Goal: Task Accomplishment & Management: Use online tool/utility

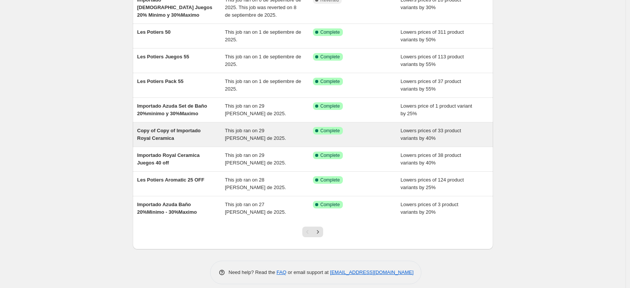
scroll to position [118, 0]
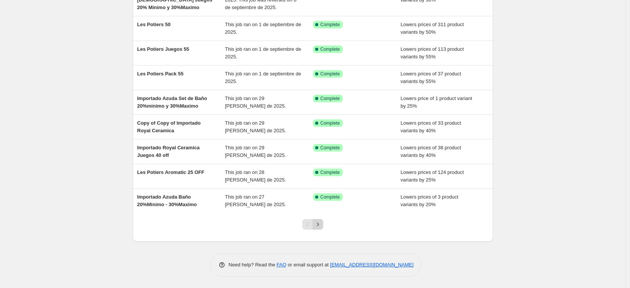
click at [319, 225] on icon "Next" at bounding box center [318, 225] width 8 height 8
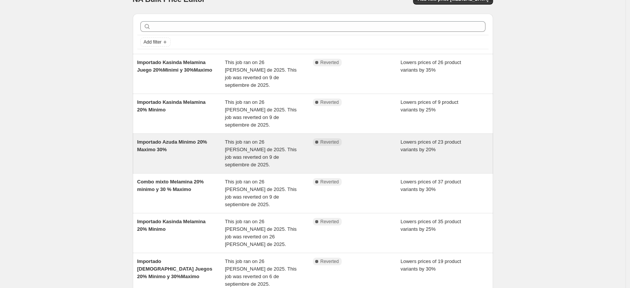
scroll to position [163, 0]
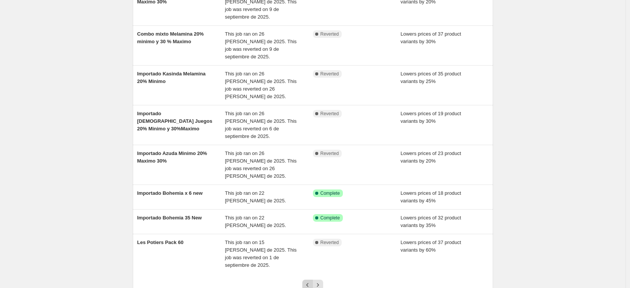
click at [307, 282] on icon "Previous" at bounding box center [308, 286] width 8 height 8
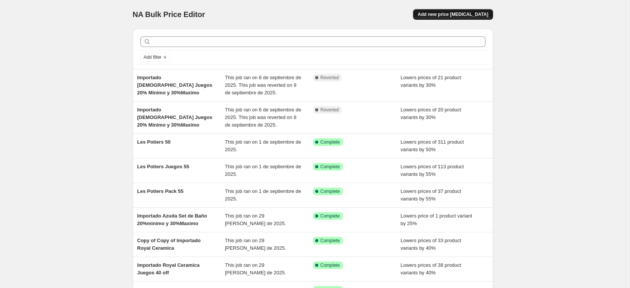
click at [465, 12] on span "Add new price [MEDICAL_DATA]" at bounding box center [453, 14] width 71 height 6
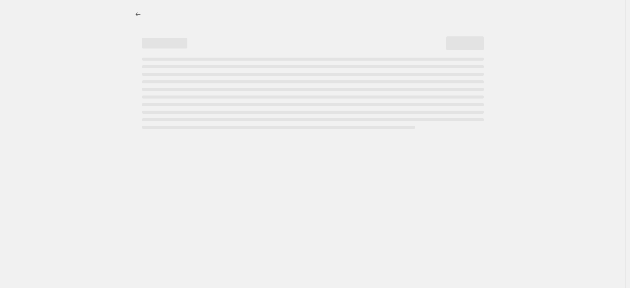
select select "percentage"
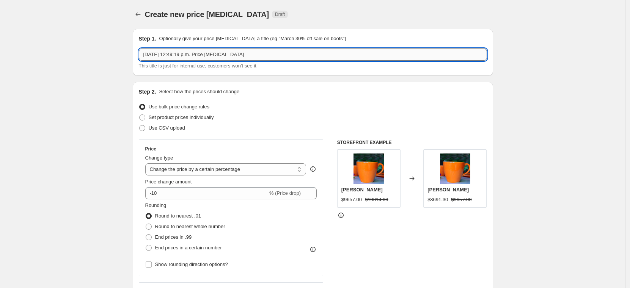
click at [170, 54] on input "[DATE] 12:49:19 p.m. Price [MEDICAL_DATA]" at bounding box center [313, 55] width 348 height 12
type input "Importado Azuda 40"
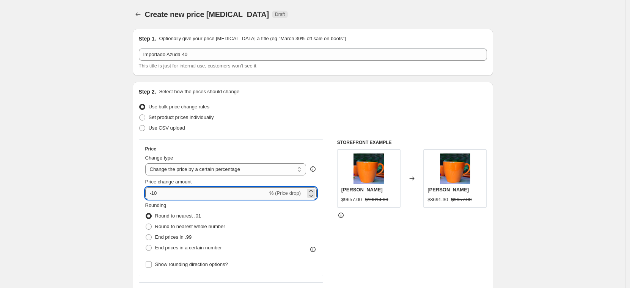
click at [170, 195] on input "-10" at bounding box center [206, 194] width 123 height 12
type input "-1"
type input "-40"
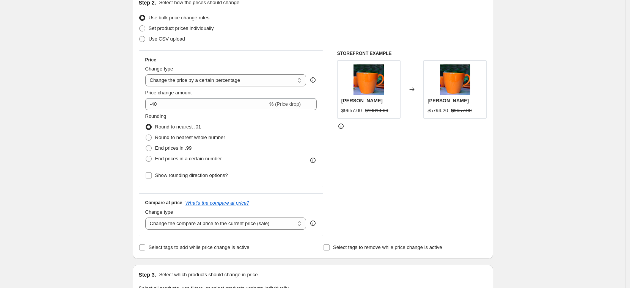
scroll to position [190, 0]
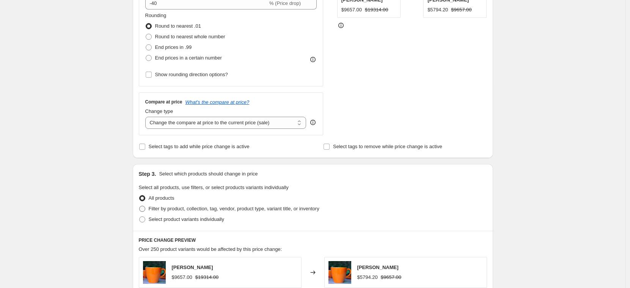
click at [198, 209] on span "Filter by product, collection, tag, vendor, product type, variant title, or inv…" at bounding box center [234, 209] width 171 height 6
click at [140, 206] on input "Filter by product, collection, tag, vendor, product type, variant title, or inv…" at bounding box center [139, 206] width 0 height 0
radio input "true"
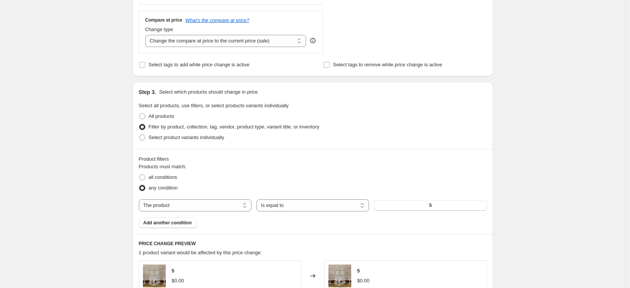
scroll to position [307, 0]
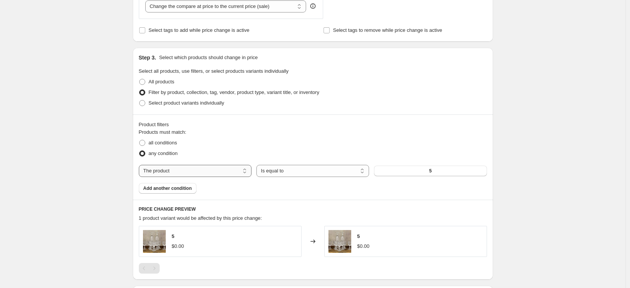
click at [196, 173] on select "The product The product's collection The product's tag The product's vendor The…" at bounding box center [195, 171] width 113 height 12
select select "vendor"
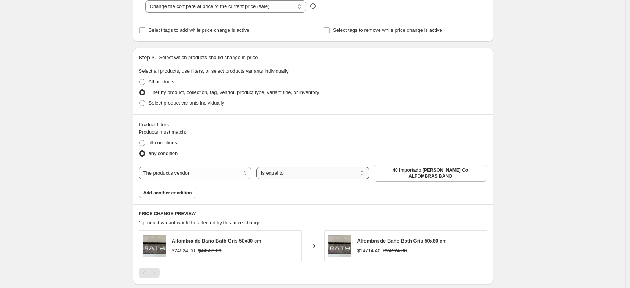
click at [320, 172] on select "Is equal to Is not equal to" at bounding box center [313, 173] width 113 height 12
click at [258, 167] on select "Is equal to Is not equal to" at bounding box center [313, 173] width 113 height 12
click at [435, 174] on span "40 Importado [PERSON_NAME] Co ALFOMBRAS BANO" at bounding box center [431, 173] width 104 height 12
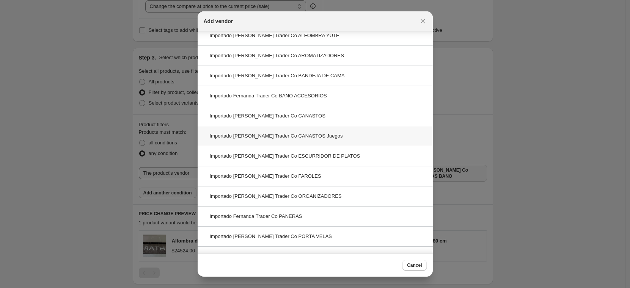
scroll to position [0, 0]
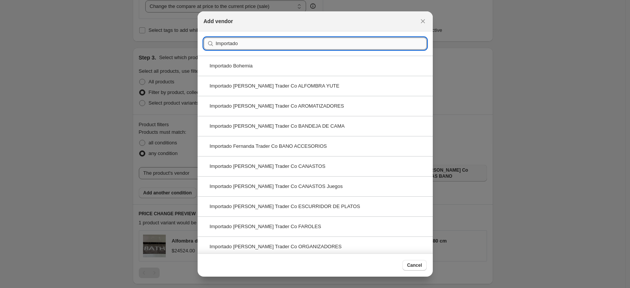
click at [251, 43] on input "Importado" at bounding box center [321, 44] width 211 height 12
paste input "Azuda"
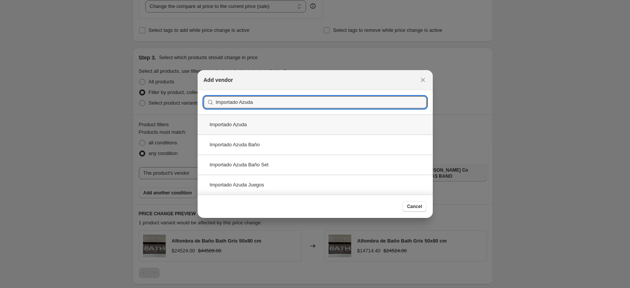
type input "Importado Azuda"
click at [236, 125] on div "Importado Azuda" at bounding box center [315, 125] width 235 height 20
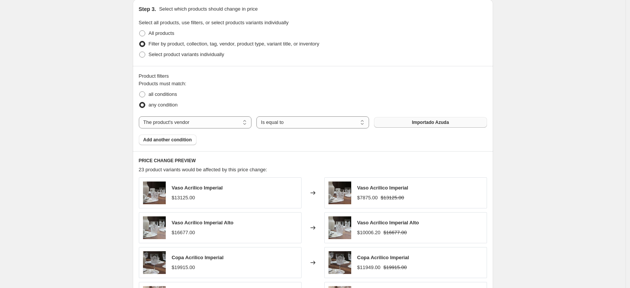
scroll to position [556, 0]
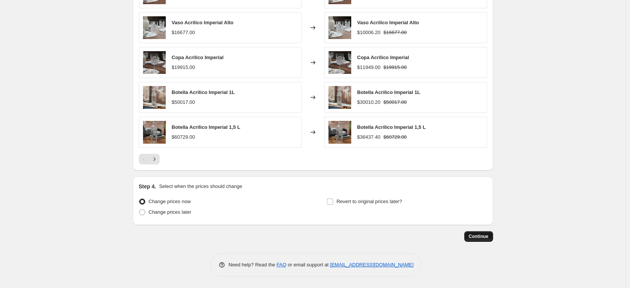
click at [482, 236] on span "Continue" at bounding box center [479, 237] width 20 height 6
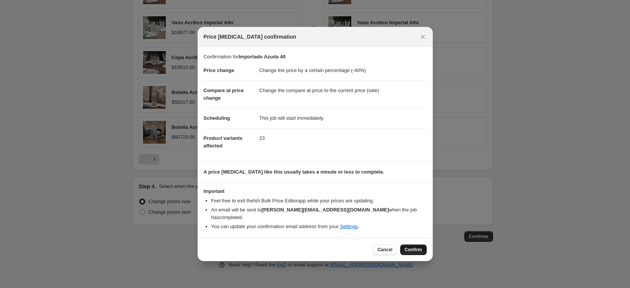
click at [417, 250] on button "Confirm" at bounding box center [413, 250] width 27 height 11
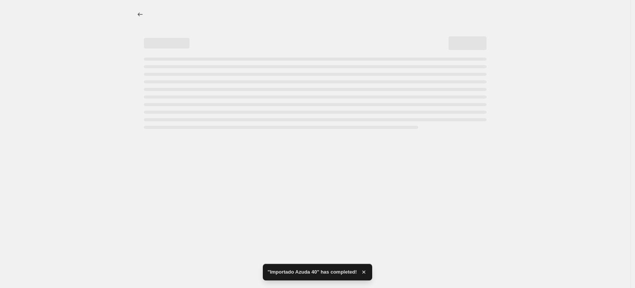
select select "percentage"
select select "vendor"
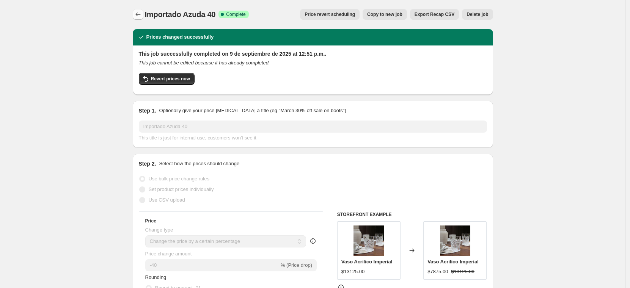
click at [137, 13] on icon "Price change jobs" at bounding box center [138, 15] width 8 height 8
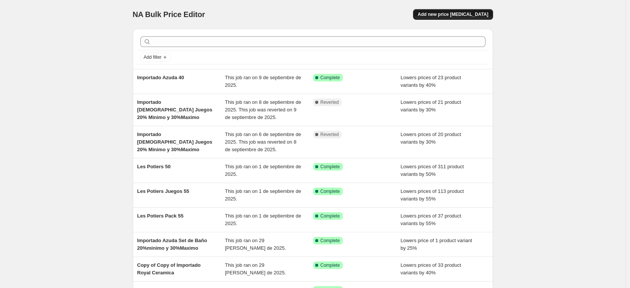
click at [441, 12] on span "Add new price [MEDICAL_DATA]" at bounding box center [453, 14] width 71 height 6
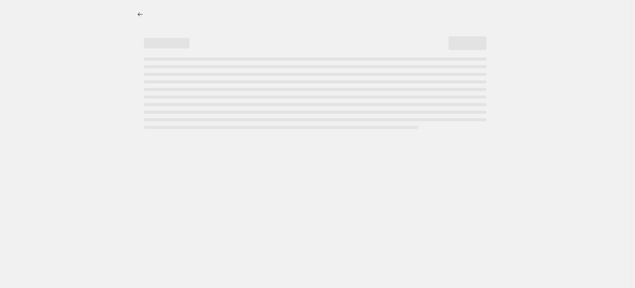
select select "percentage"
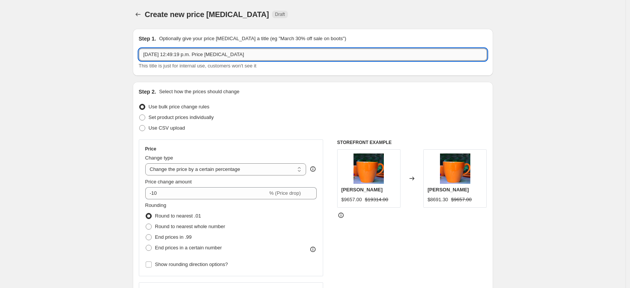
click at [194, 56] on input "[DATE] 12:49:19 p.m. Price [MEDICAL_DATA]" at bounding box center [313, 55] width 348 height 12
paste input "Importado Azuda Juegos"
type input "Importado Azuda Juegos 45"
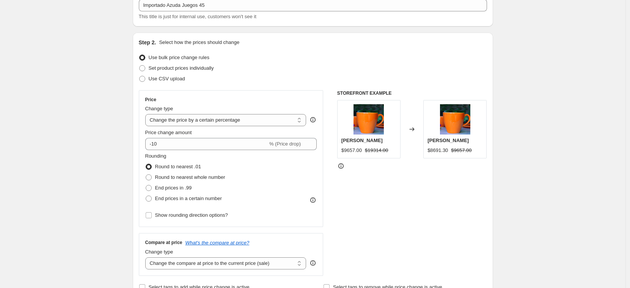
scroll to position [54, 0]
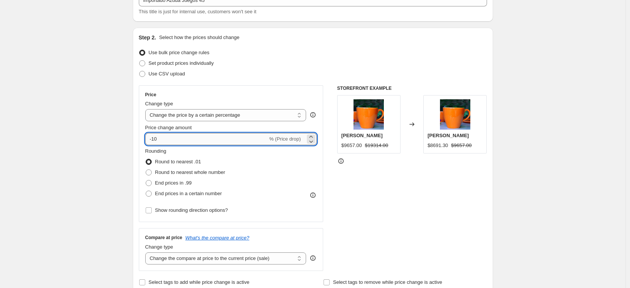
click at [180, 139] on input "-10" at bounding box center [206, 139] width 123 height 12
type input "-1"
type input "-45"
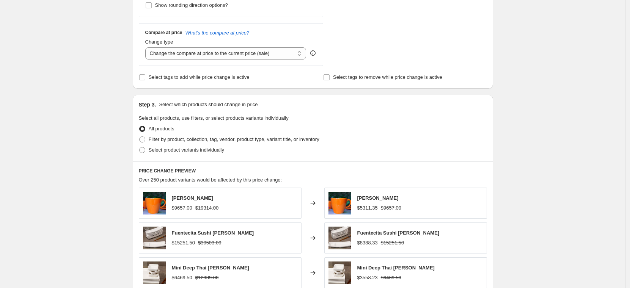
scroll to position [276, 0]
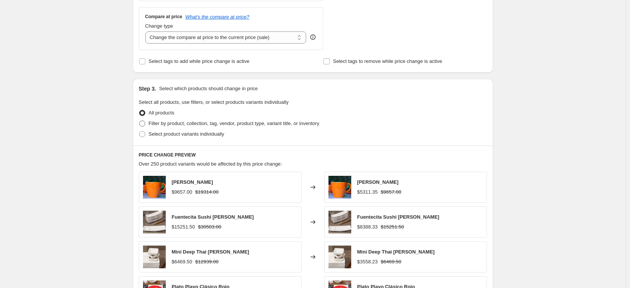
click at [163, 121] on span "Filter by product, collection, tag, vendor, product type, variant title, or inv…" at bounding box center [234, 124] width 171 height 6
click at [140, 121] on input "Filter by product, collection, tag, vendor, product type, variant title, or inv…" at bounding box center [139, 121] width 0 height 0
radio input "true"
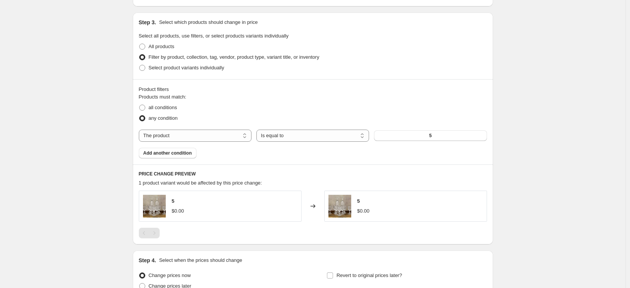
scroll to position [371, 0]
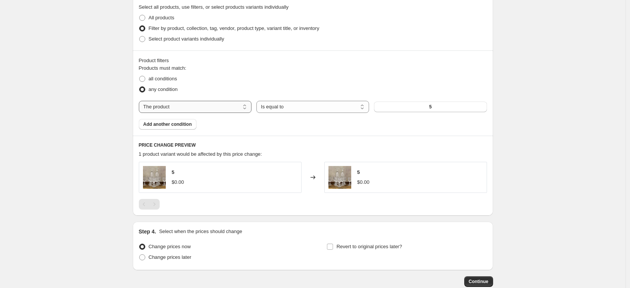
click at [229, 104] on select "The product The product's collection The product's tag The product's vendor The…" at bounding box center [195, 107] width 113 height 12
select select "vendor"
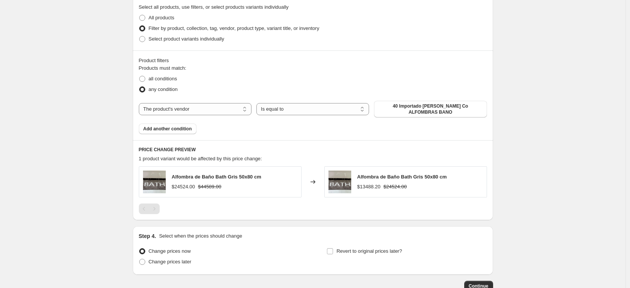
click at [416, 105] on span "40 Importado [PERSON_NAME] Co ALFOMBRAS BANO" at bounding box center [431, 109] width 104 height 12
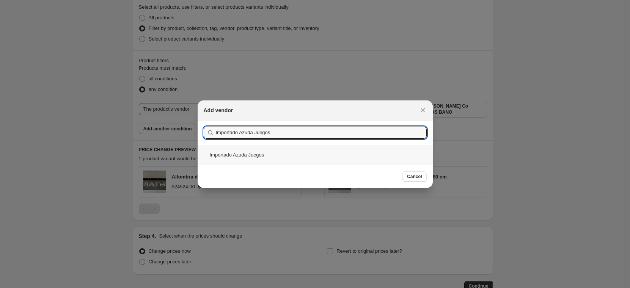
type input "Importado Azuda Juegos"
click at [260, 154] on div "Importado Azuda Juegos" at bounding box center [315, 155] width 235 height 20
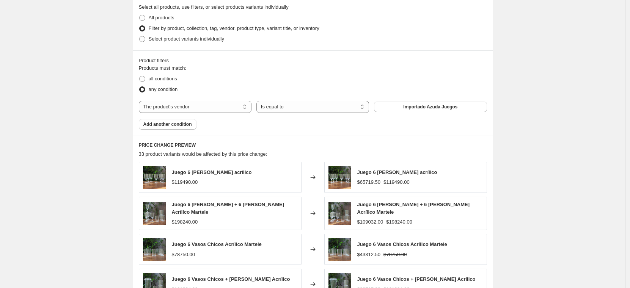
scroll to position [556, 0]
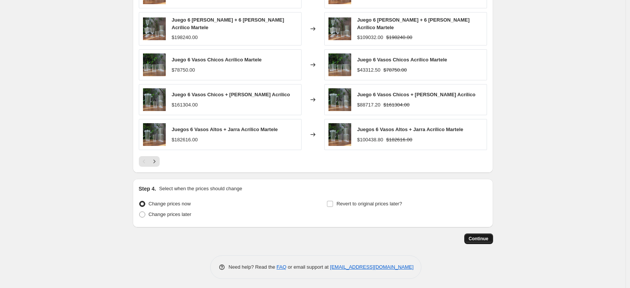
click at [483, 234] on button "Continue" at bounding box center [479, 239] width 29 height 11
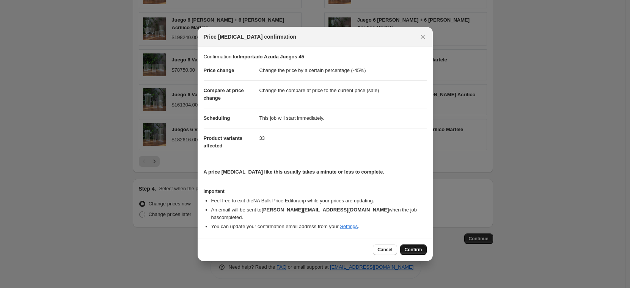
click at [412, 247] on span "Confirm" at bounding box center [413, 250] width 17 height 6
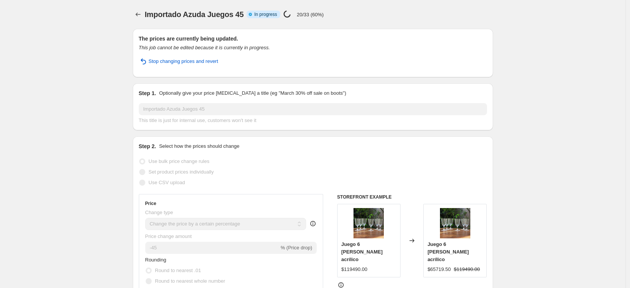
select select "percentage"
select select "vendor"
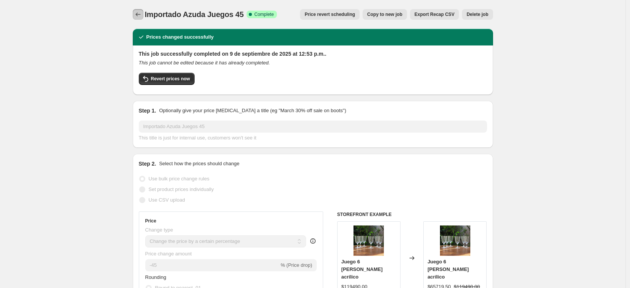
click at [142, 13] on icon "Price change jobs" at bounding box center [138, 15] width 8 height 8
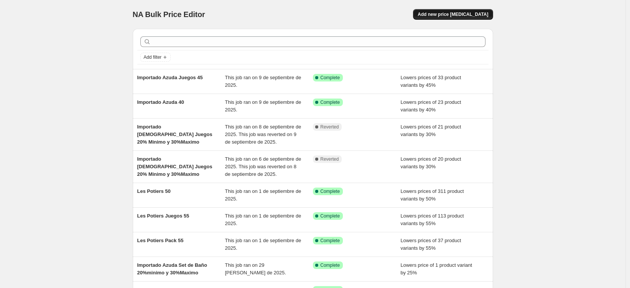
click at [483, 15] on span "Add new price [MEDICAL_DATA]" at bounding box center [453, 14] width 71 height 6
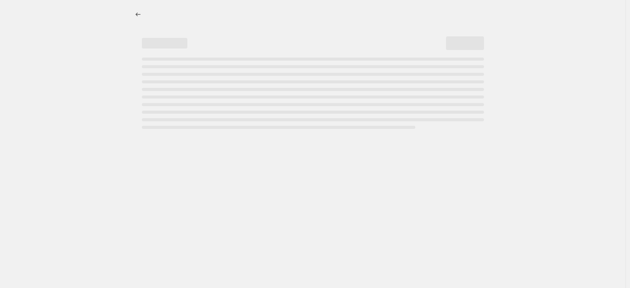
select select "percentage"
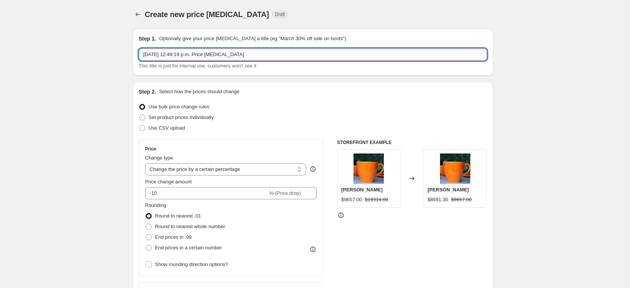
click at [203, 54] on input "[DATE] 12:49:19 p.m. Price [MEDICAL_DATA]" at bounding box center [313, 55] width 348 height 12
paste input "Importado [PERSON_NAME]"
type input "Importado Kasinda Melamina 40"
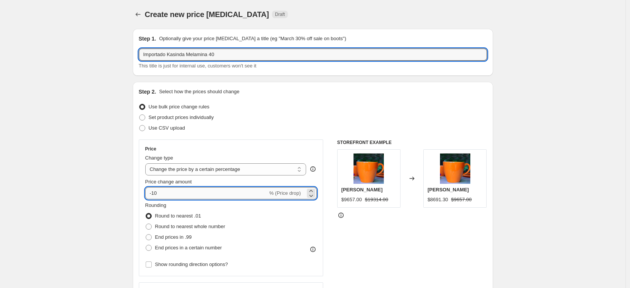
click at [200, 193] on input "-10" at bounding box center [206, 194] width 123 height 12
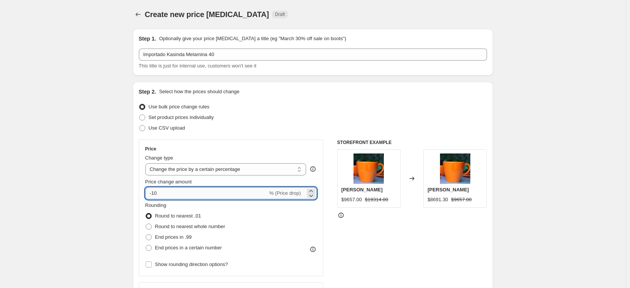
type input "-1"
type input "-40"
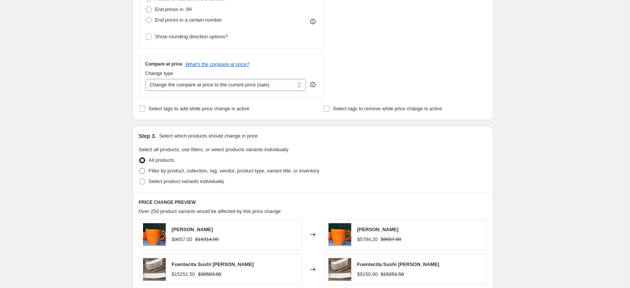
click at [176, 171] on span "Filter by product, collection, tag, vendor, product type, variant title, or inv…" at bounding box center [234, 171] width 171 height 6
click at [140, 169] on input "Filter by product, collection, tag, vendor, product type, variant title, or inv…" at bounding box center [139, 168] width 0 height 0
radio input "true"
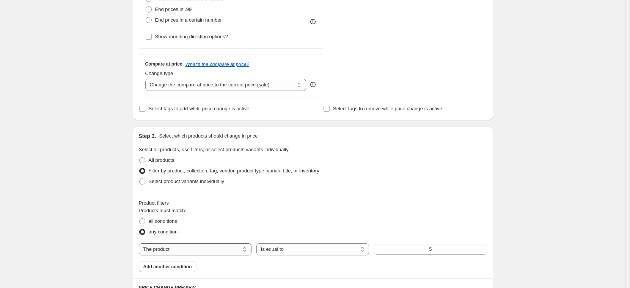
click at [214, 245] on select "The product The product's collection The product's tag The product's vendor The…" at bounding box center [195, 250] width 113 height 12
select select "vendor"
click at [422, 251] on span "40 Importado [PERSON_NAME] Co ALFOMBRAS BANO" at bounding box center [431, 252] width 104 height 12
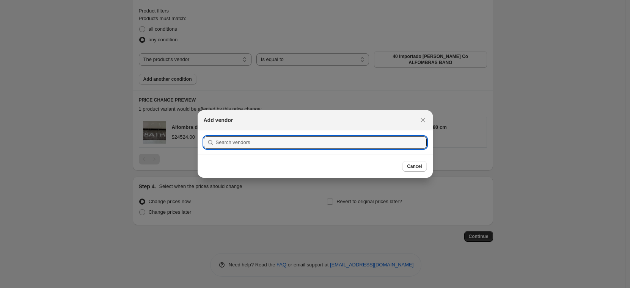
scroll to position [0, 0]
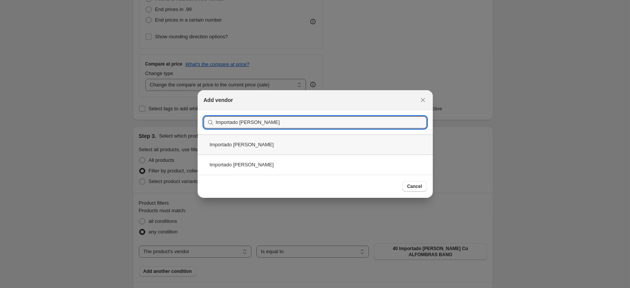
type input "Importado [PERSON_NAME]"
click at [264, 147] on div "Importado [PERSON_NAME]" at bounding box center [315, 145] width 235 height 20
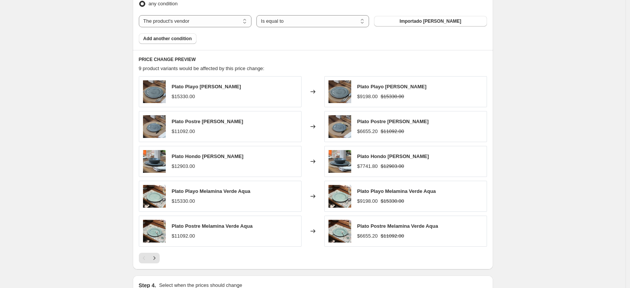
scroll to position [556, 0]
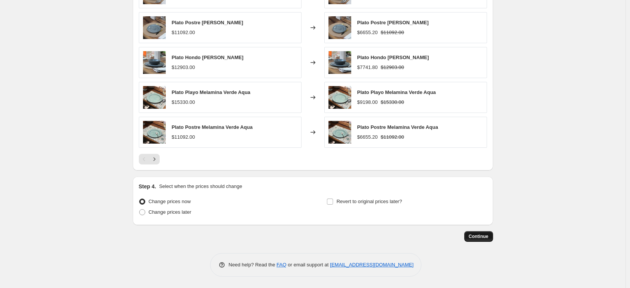
click at [481, 236] on span "Continue" at bounding box center [479, 237] width 20 height 6
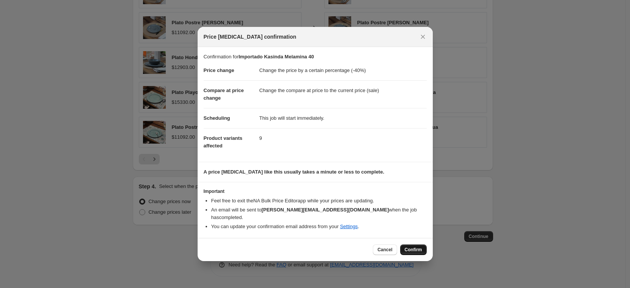
click at [417, 247] on span "Confirm" at bounding box center [413, 250] width 17 height 6
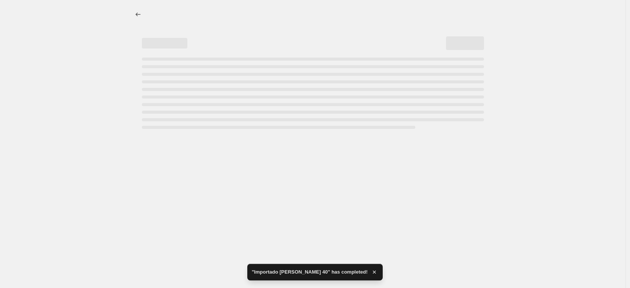
select select "percentage"
select select "vendor"
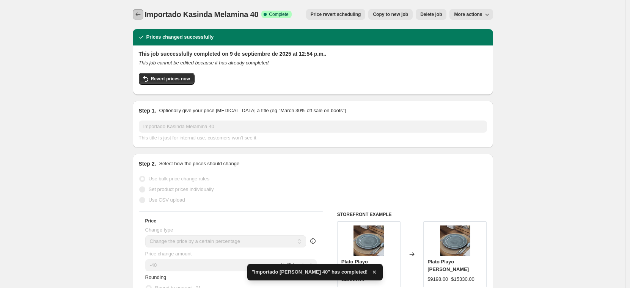
click at [142, 15] on icon "Price change jobs" at bounding box center [138, 15] width 8 height 8
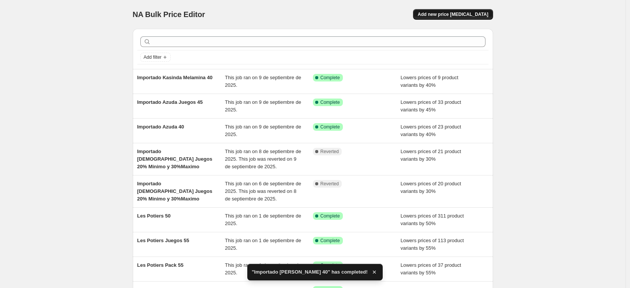
click at [478, 17] on span "Add new price [MEDICAL_DATA]" at bounding box center [453, 14] width 71 height 6
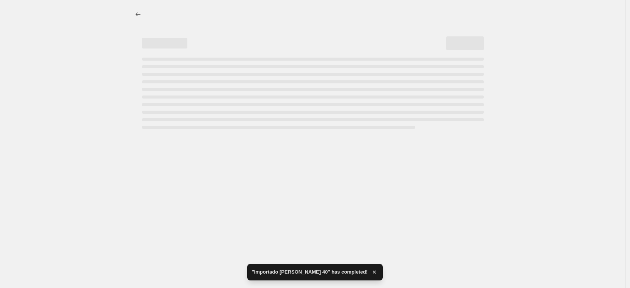
select select "percentage"
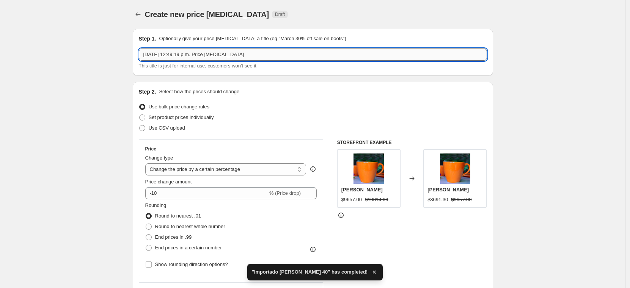
click at [160, 56] on input "[DATE] 12:49:19 p.m. Price [MEDICAL_DATA]" at bounding box center [313, 55] width 348 height 12
click at [159, 56] on input "[DATE] 12:49:19 p.m. Price [MEDICAL_DATA]" at bounding box center [313, 55] width 348 height 12
paste input "Importado [PERSON_NAME]"
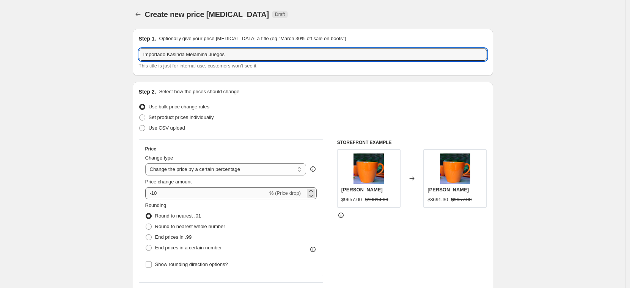
type input "Importado Kasinda Melamina Juegos"
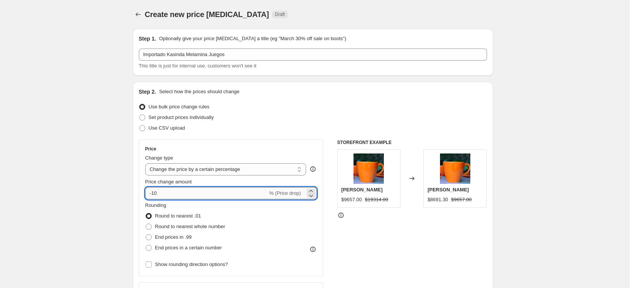
click at [176, 193] on input "-10" at bounding box center [206, 194] width 123 height 12
type input "-1"
type input "-45"
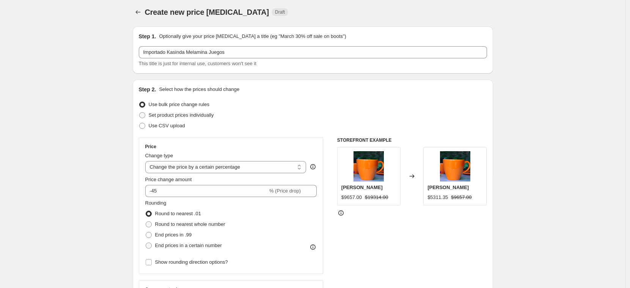
scroll to position [255, 0]
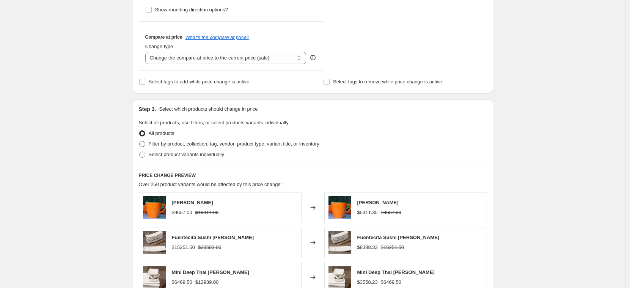
click at [152, 145] on span "Filter by product, collection, tag, vendor, product type, variant title, or inv…" at bounding box center [234, 144] width 171 height 6
click at [140, 142] on input "Filter by product, collection, tag, vendor, product type, variant title, or inv…" at bounding box center [139, 141] width 0 height 0
radio input "true"
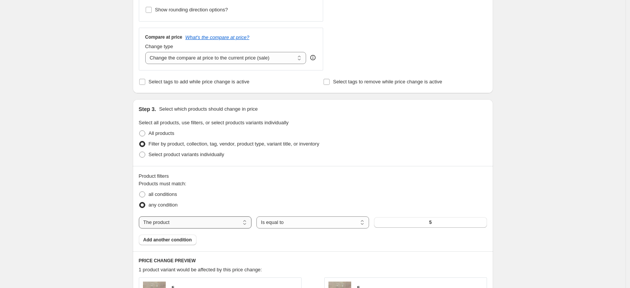
click at [202, 222] on select "The product The product's collection The product's tag The product's vendor The…" at bounding box center [195, 223] width 113 height 12
select select "vendor"
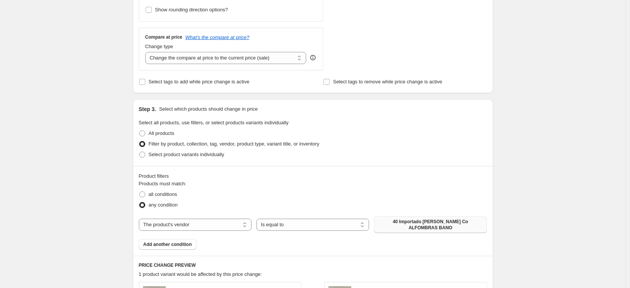
click at [419, 227] on span "40 Importado [PERSON_NAME] Co ALFOMBRAS BANO" at bounding box center [431, 225] width 104 height 12
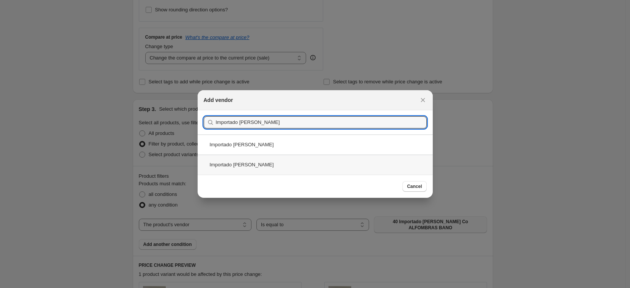
type input "Importado [PERSON_NAME]"
click at [276, 164] on div "Importado [PERSON_NAME]" at bounding box center [315, 165] width 235 height 20
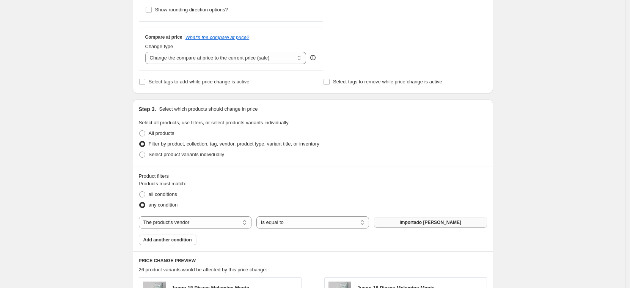
click at [95, 200] on div "Create new price [MEDICAL_DATA]. This page is ready Create new price [MEDICAL_D…" at bounding box center [313, 167] width 626 height 844
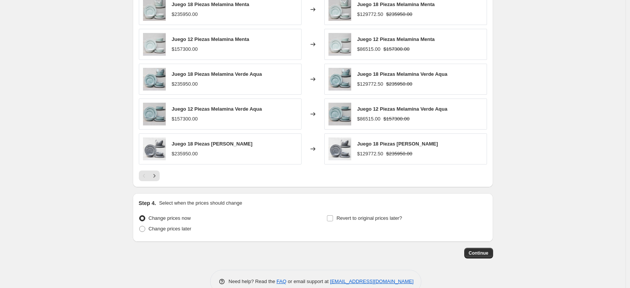
scroll to position [556, 0]
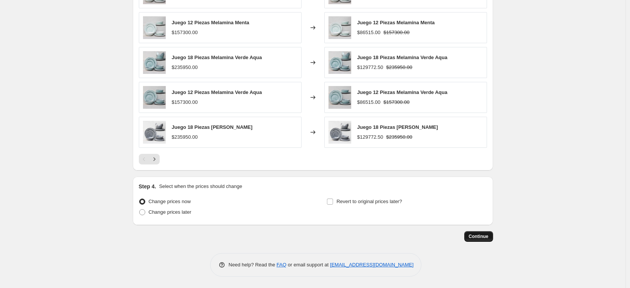
click at [473, 234] on span "Continue" at bounding box center [479, 237] width 20 height 6
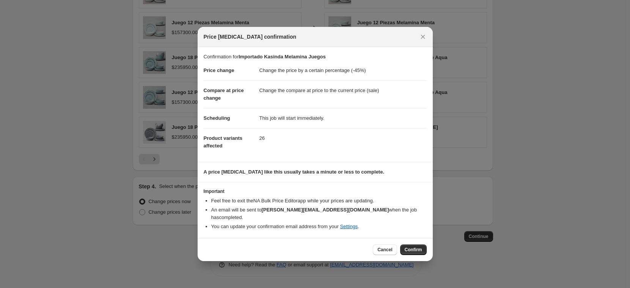
click at [411, 247] on span "Confirm" at bounding box center [413, 250] width 17 height 6
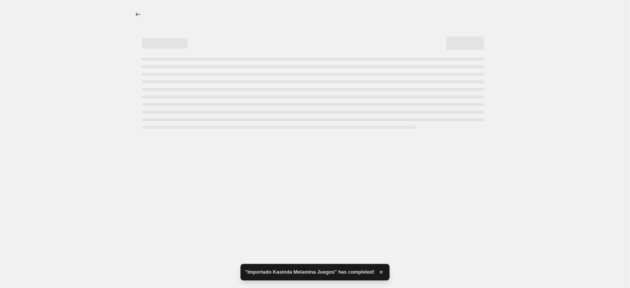
select select "percentage"
select select "vendor"
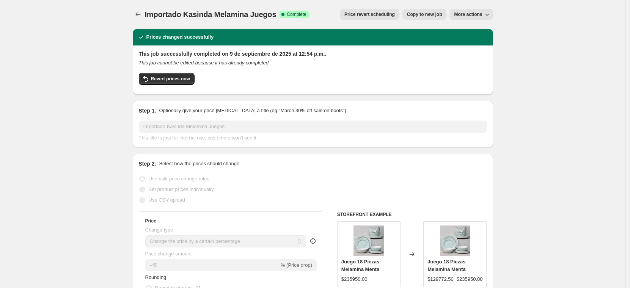
click at [139, 16] on icon "Price change jobs" at bounding box center [138, 15] width 8 height 8
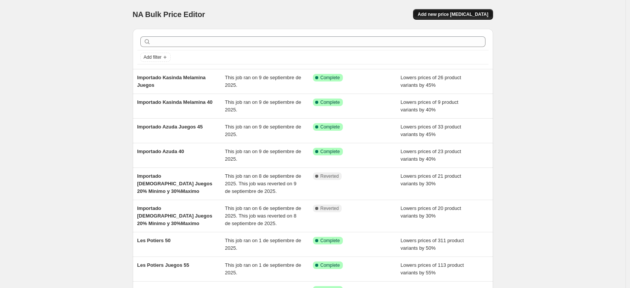
click at [450, 16] on span "Add new price [MEDICAL_DATA]" at bounding box center [453, 14] width 71 height 6
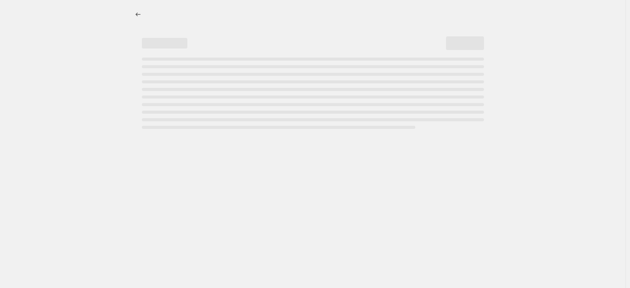
select select "percentage"
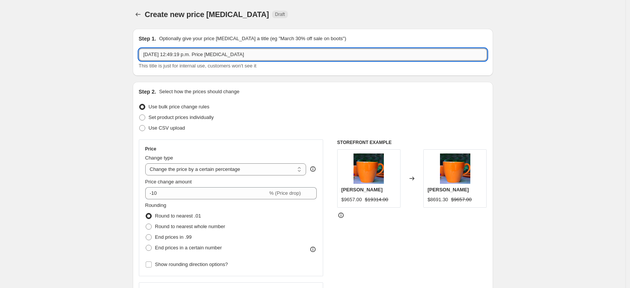
click at [199, 55] on input "[DATE] 12:49:19 p.m. Price [MEDICAL_DATA]" at bounding box center [313, 55] width 348 height 12
paste input "Combo mixto Melamina"
click at [214, 54] on input "Combo mixto Melamina" at bounding box center [313, 55] width 348 height 12
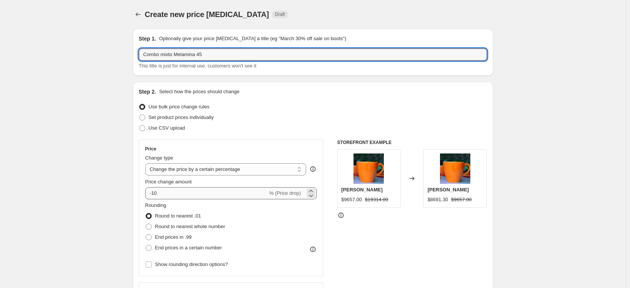
type input "Combo mixto Melamina 45"
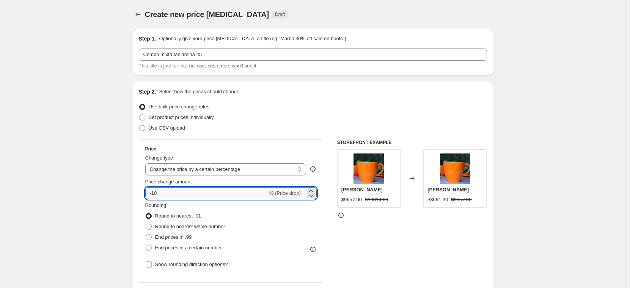
click at [183, 195] on input "-10" at bounding box center [206, 194] width 123 height 12
type input "-1"
type input "-45"
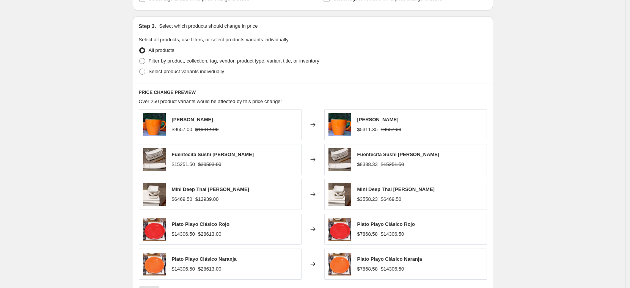
scroll to position [254, 0]
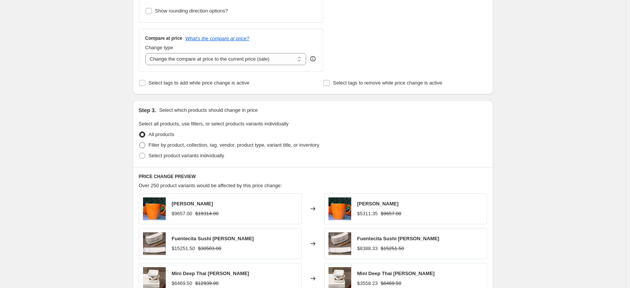
click at [158, 145] on span "Filter by product, collection, tag, vendor, product type, variant title, or inv…" at bounding box center [234, 145] width 171 height 6
click at [140, 143] on input "Filter by product, collection, tag, vendor, product type, variant title, or inv…" at bounding box center [139, 142] width 0 height 0
radio input "true"
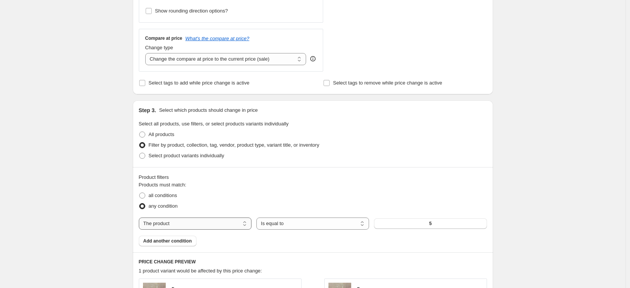
click at [201, 225] on select "The product The product's collection The product's tag The product's vendor The…" at bounding box center [195, 224] width 113 height 12
select select "vendor"
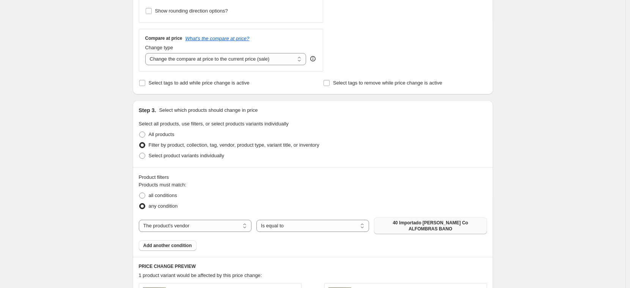
click at [423, 232] on span "40 Importado [PERSON_NAME] Co ALFOMBRAS BANO" at bounding box center [431, 226] width 104 height 12
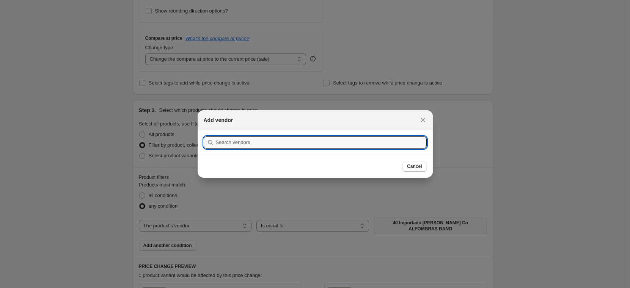
scroll to position [0, 0]
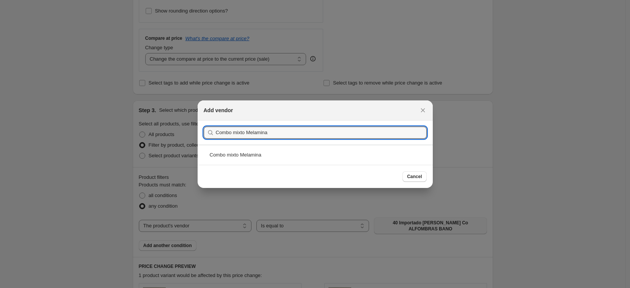
type input "Combo mixto Melamina"
click at [293, 156] on div "Combo mixto Melamina" at bounding box center [315, 155] width 235 height 20
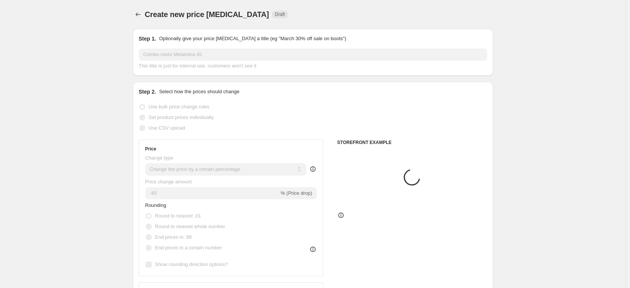
scroll to position [254, 0]
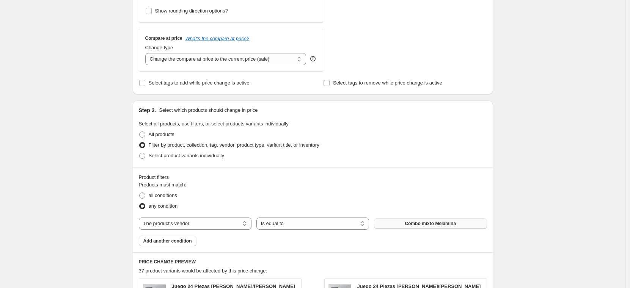
click at [520, 189] on div "Create new price [MEDICAL_DATA]. This page is ready Create new price [MEDICAL_D…" at bounding box center [313, 171] width 626 height 851
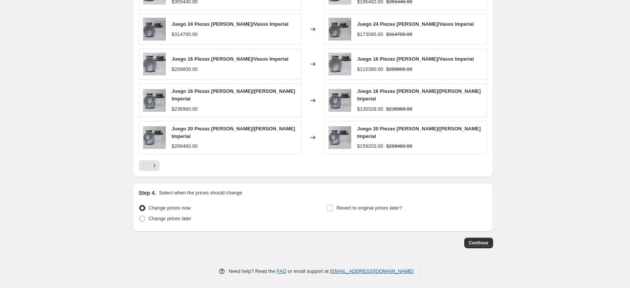
scroll to position [558, 0]
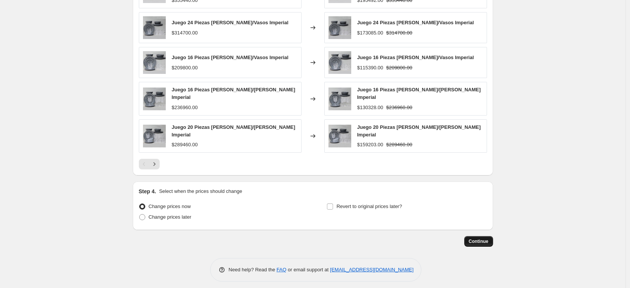
click at [492, 236] on button "Continue" at bounding box center [479, 241] width 29 height 11
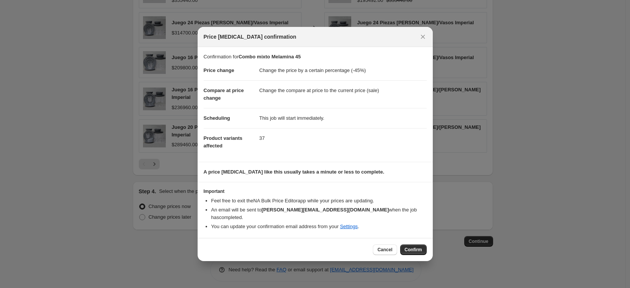
click at [414, 248] on span "Confirm" at bounding box center [413, 250] width 17 height 6
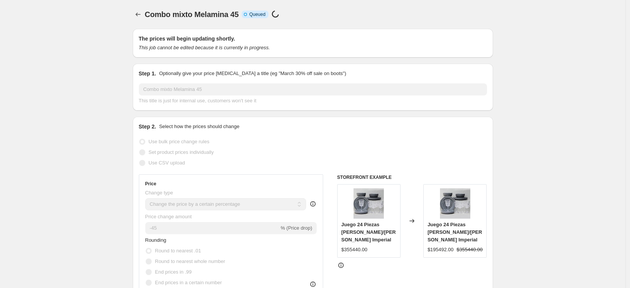
scroll to position [558, 0]
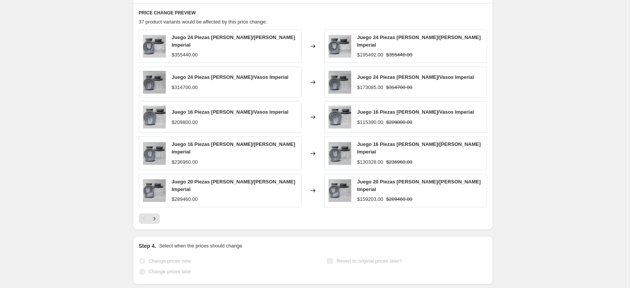
select select "percentage"
select select "vendor"
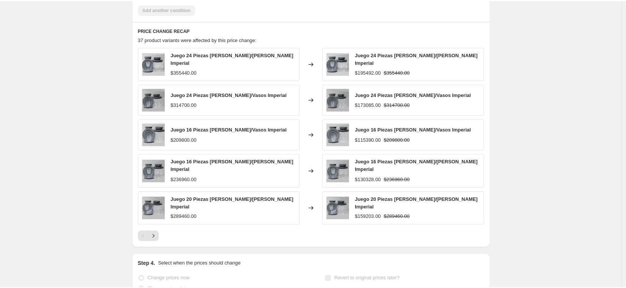
scroll to position [0, 0]
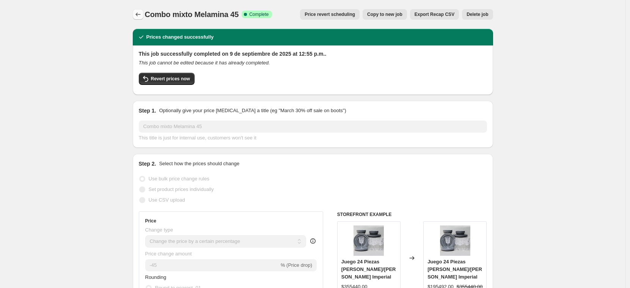
click at [136, 14] on icon "Price change jobs" at bounding box center [138, 15] width 8 height 8
